Goal: Information Seeking & Learning: Learn about a topic

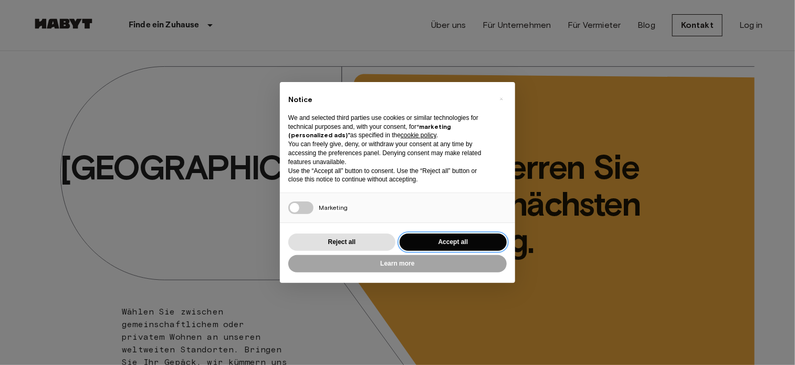
click at [431, 242] on button "Accept all" at bounding box center [453, 241] width 107 height 17
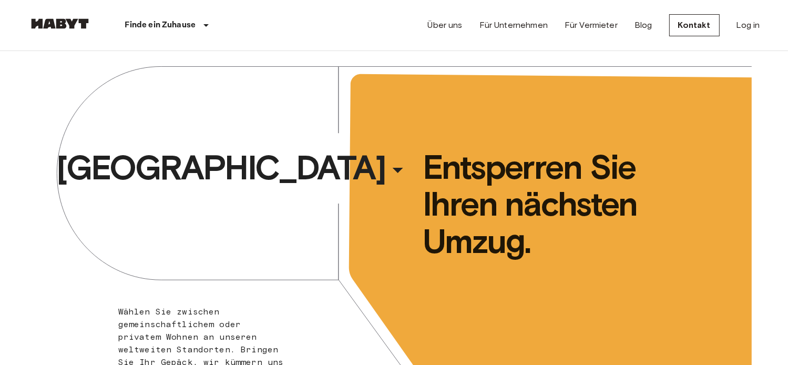
click at [306, 195] on div "Berlin ​ ​ Wählen Sie zwischen gemeinschaftlichem oder privatem Wohnen an unser…" at bounding box center [394, 233] width 715 height 365
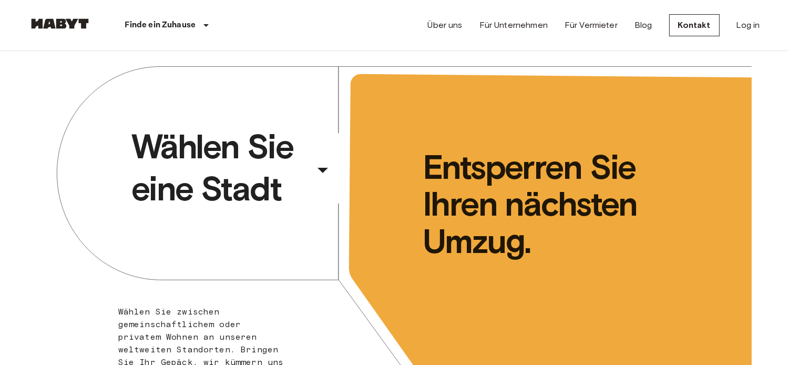
click at [315, 174] on div "​" at bounding box center [337, 179] width 108 height 22
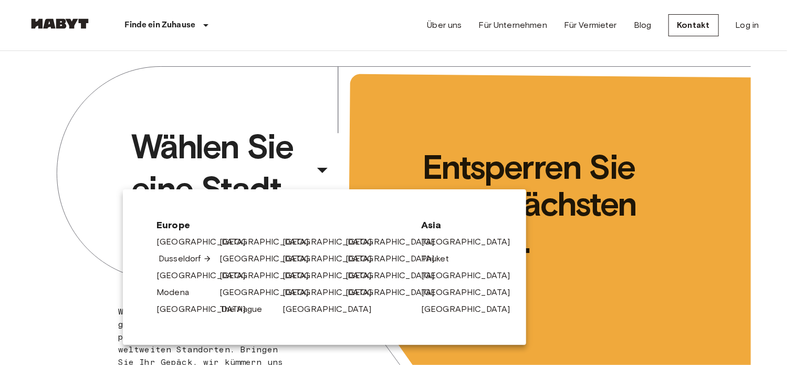
click at [195, 260] on link "Dusseldorf" at bounding box center [185, 258] width 53 height 13
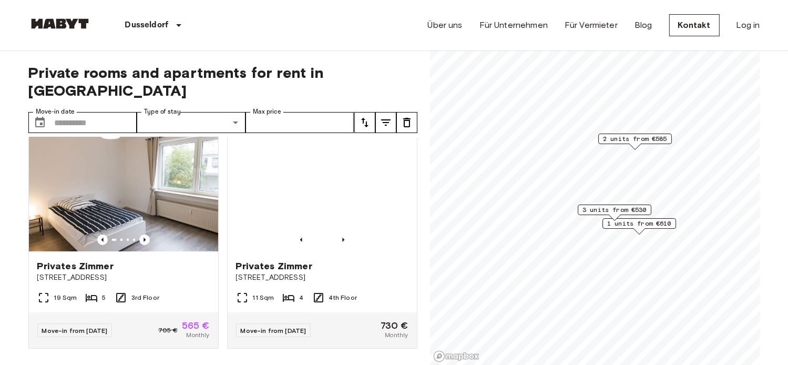
scroll to position [495, 0]
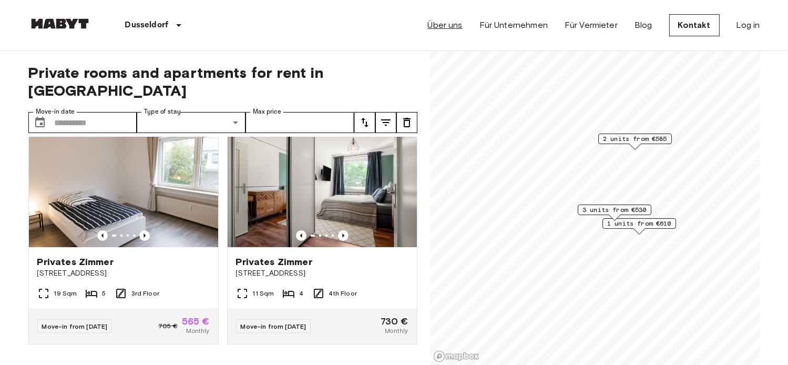
click at [449, 26] on link "Über uns" at bounding box center [445, 25] width 35 height 13
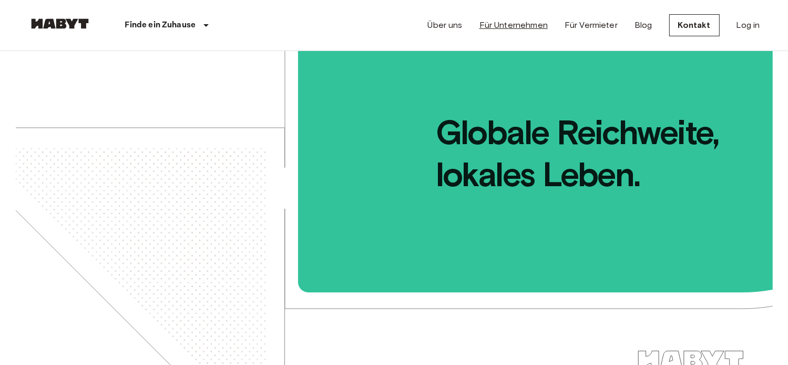
click at [502, 29] on link "Für Unternehmen" at bounding box center [513, 25] width 68 height 13
click at [599, 27] on link "Für Vermieter" at bounding box center [590, 25] width 53 height 13
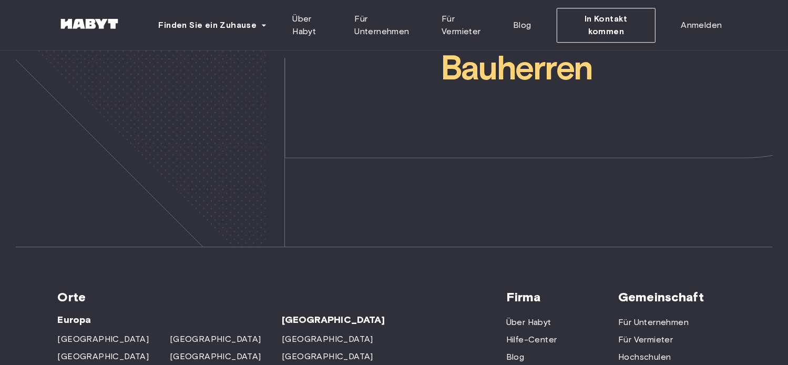
scroll to position [3258, 0]
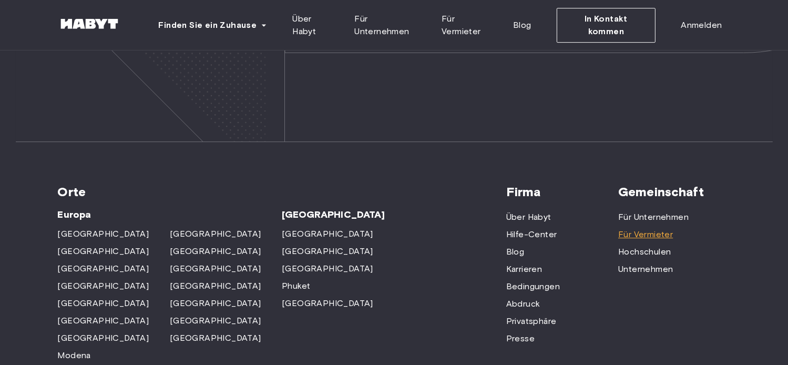
click at [623, 228] on span "Für Vermieter" at bounding box center [645, 234] width 55 height 13
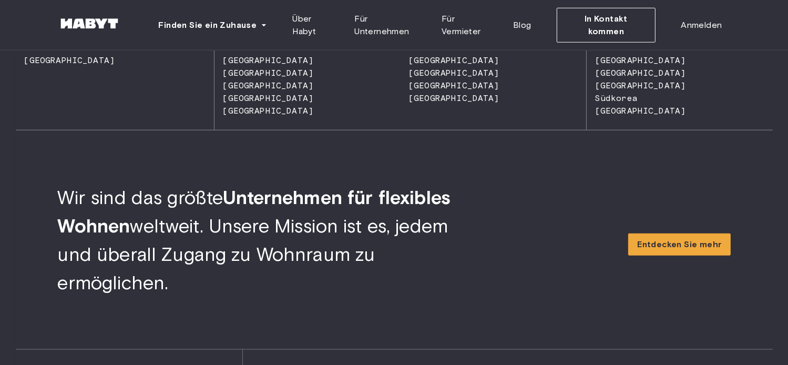
scroll to position [946, 0]
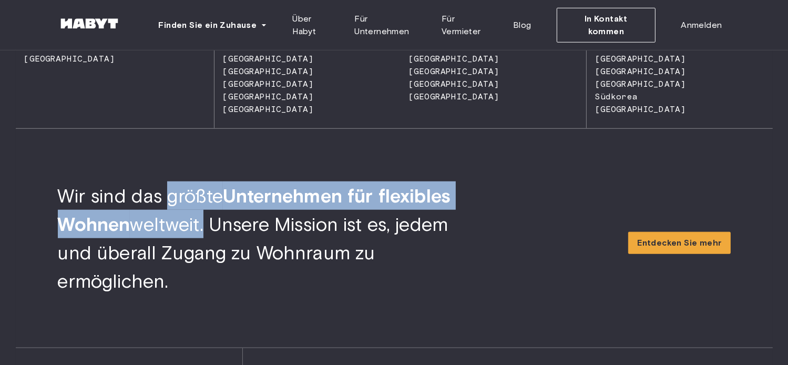
drag, startPoint x: 208, startPoint y: 228, endPoint x: 170, endPoint y: 196, distance: 49.6
click at [170, 196] on span "Wir sind das größte Unternehmen für flexibles Wohnen weltweit. Unsere Mission i…" at bounding box center [254, 238] width 393 height 108
copy span "größte Unternehmen für flexibles Wohnen weltweit"
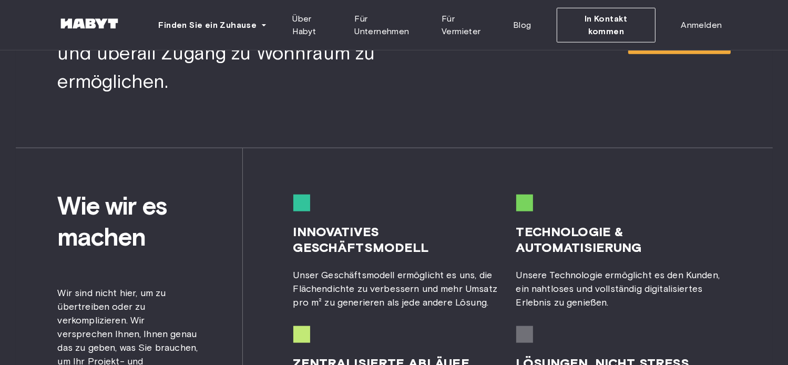
scroll to position [1208, 0]
